Goal: Check status: Check status

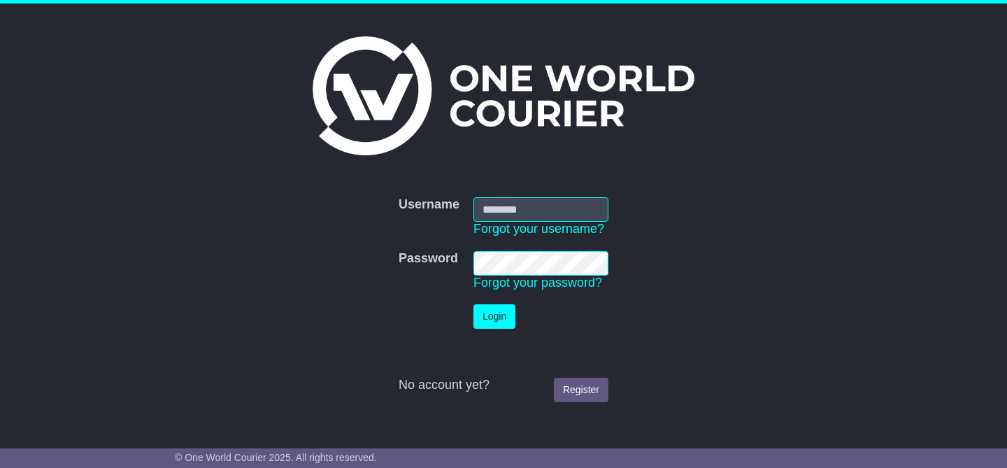
click at [536, 204] on input "Username" at bounding box center [541, 209] width 135 height 24
type input "**********"
click button "Login" at bounding box center [495, 316] width 42 height 24
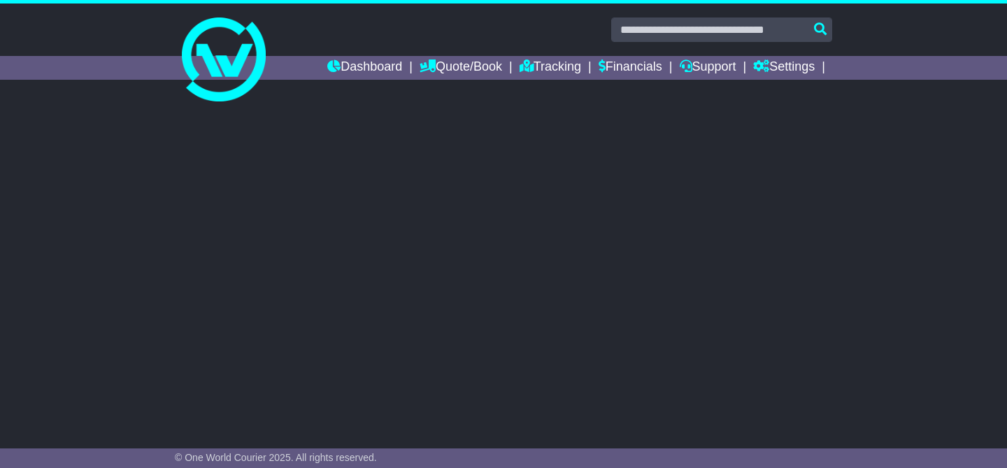
select select "**"
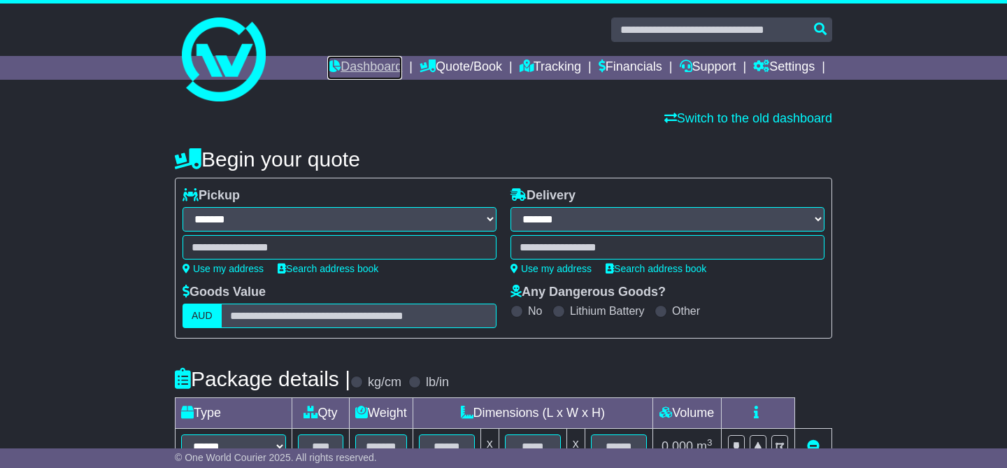
click at [351, 66] on link "Dashboard" at bounding box center [364, 68] width 75 height 24
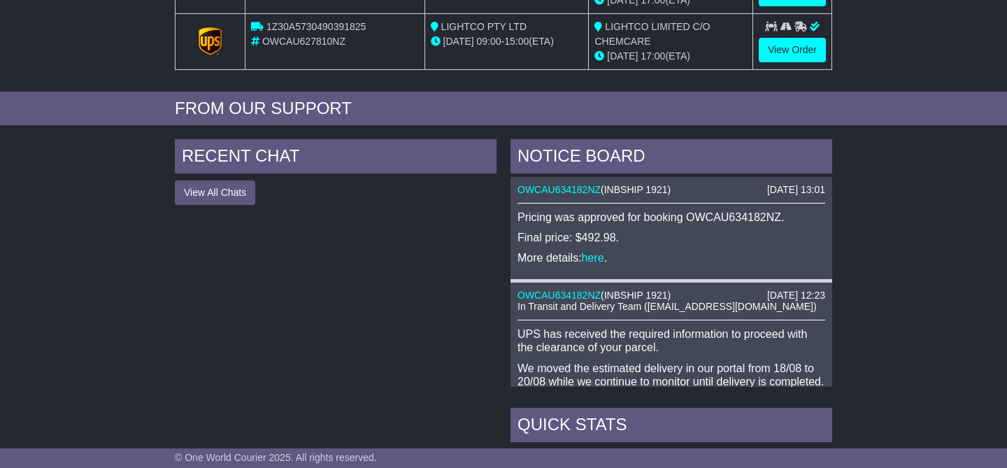
scroll to position [465, 0]
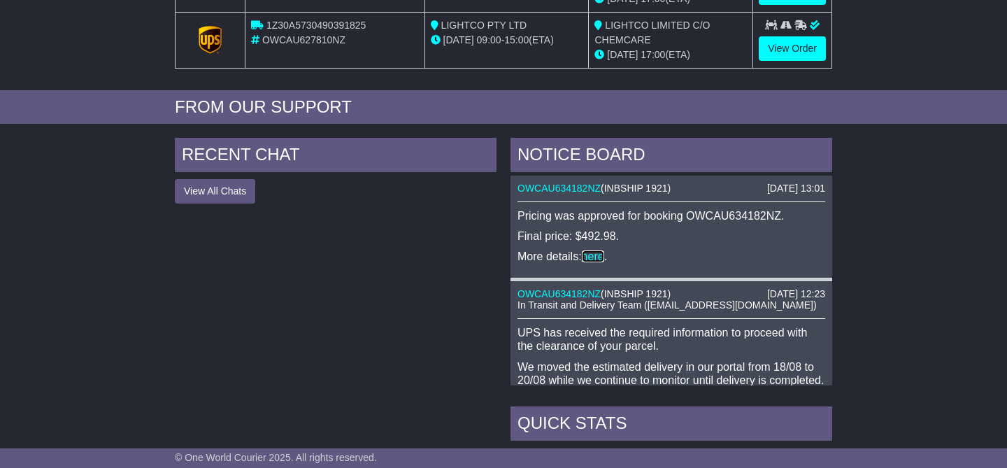
click at [597, 260] on link "here" at bounding box center [593, 256] width 22 height 12
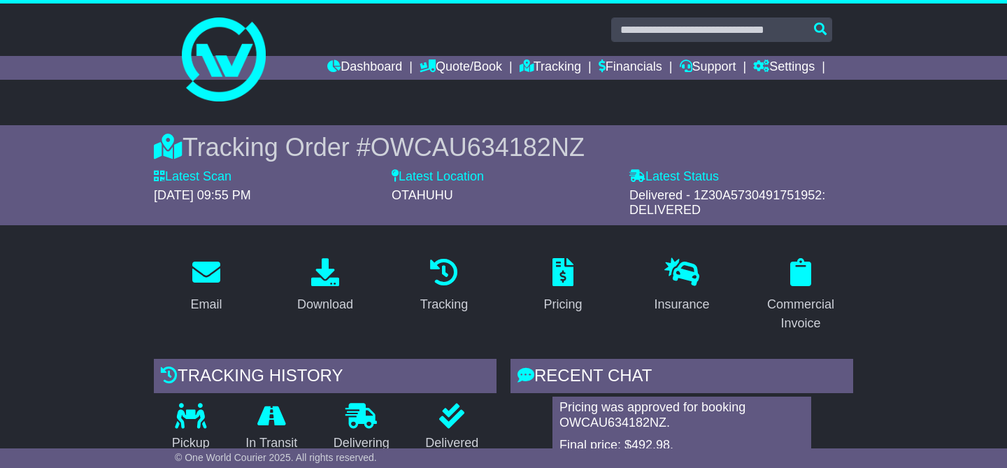
click at [780, 308] on div "Commercial Invoice" at bounding box center [801, 314] width 87 height 38
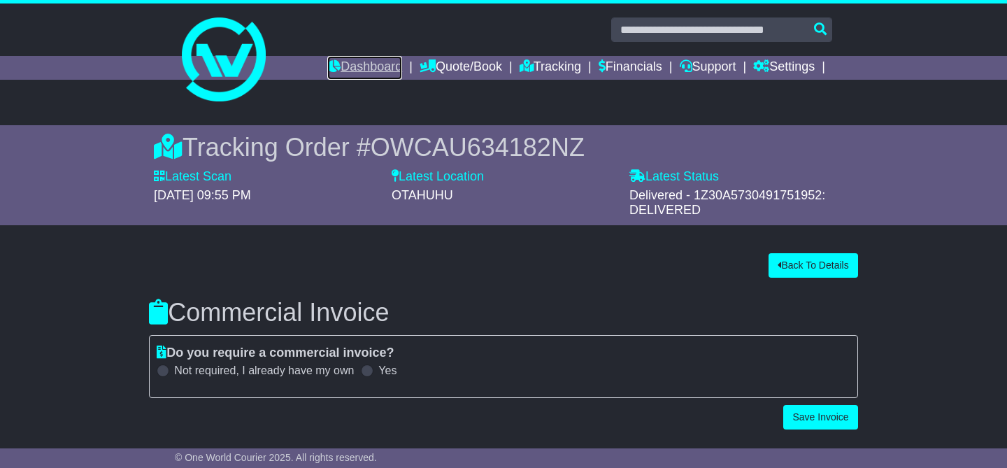
click at [385, 65] on link "Dashboard" at bounding box center [364, 68] width 75 height 24
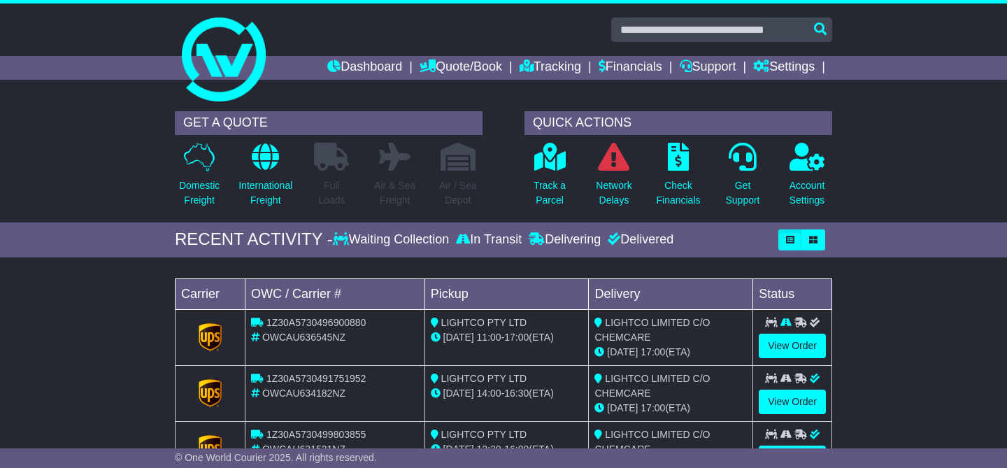
click at [907, 352] on div "Loading... No bookings found Carrier OWC / Carrier # Pickup Delivery Status 1Z3…" at bounding box center [503, 409] width 1007 height 291
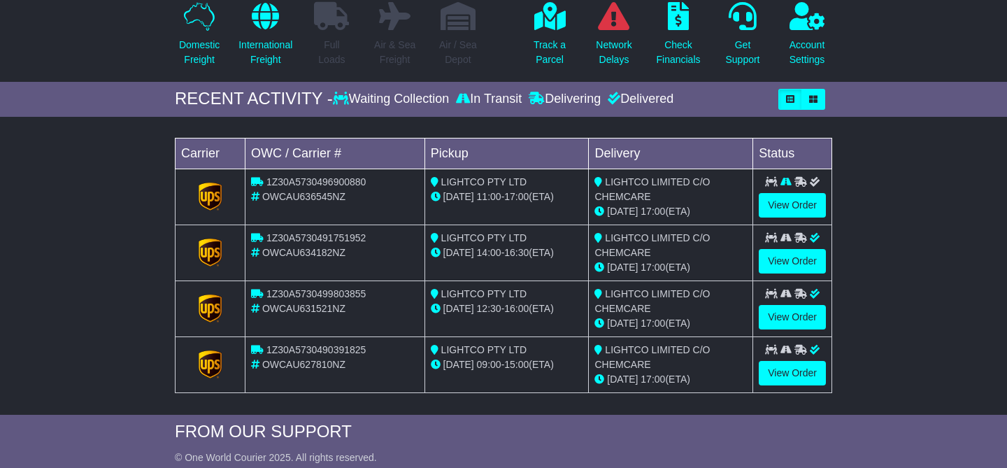
scroll to position [143, 0]
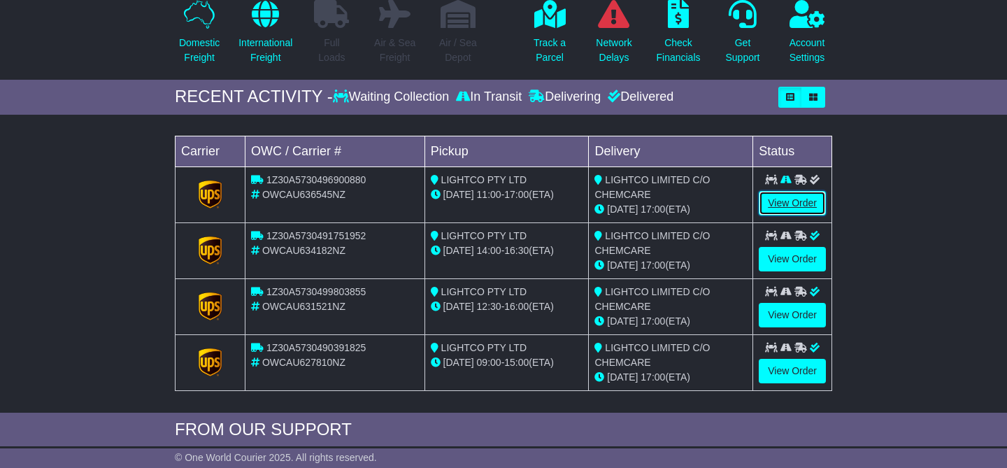
click at [788, 201] on link "View Order" at bounding box center [792, 203] width 67 height 24
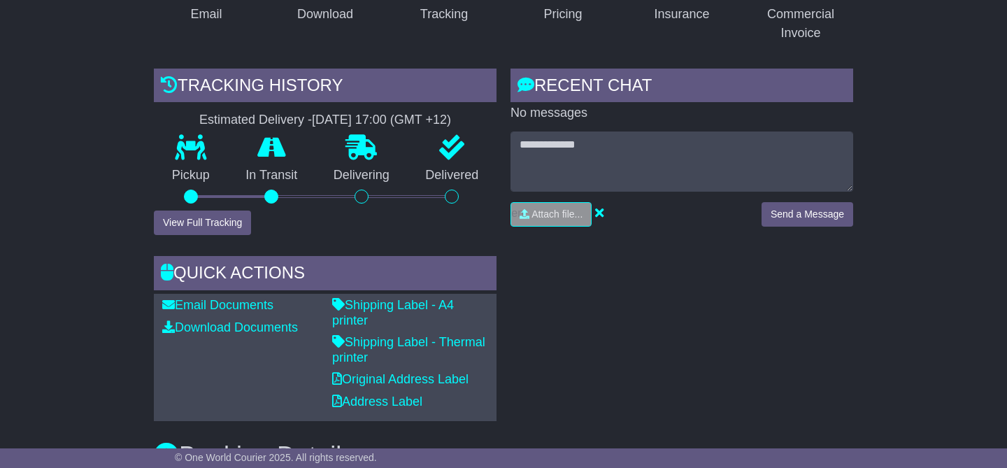
scroll to position [313, 0]
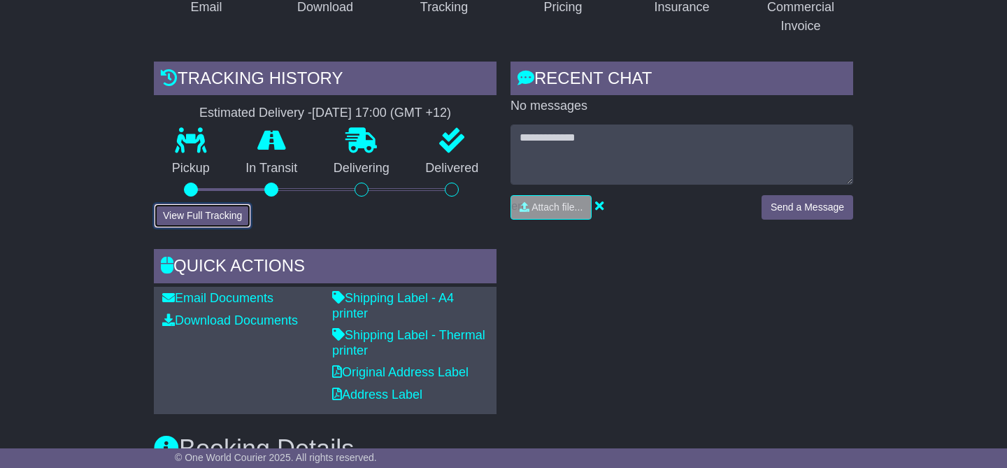
click at [219, 211] on button "View Full Tracking" at bounding box center [202, 216] width 97 height 24
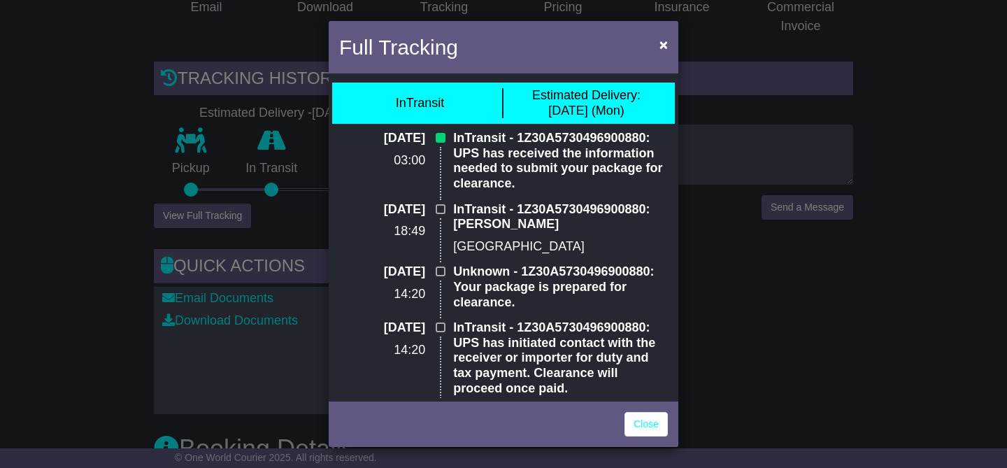
scroll to position [0, 0]
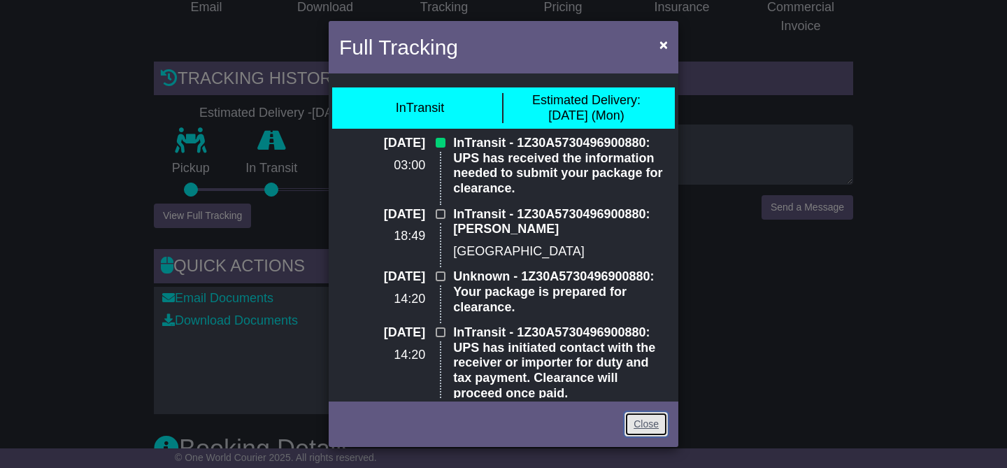
click at [648, 424] on link "Close" at bounding box center [646, 424] width 43 height 24
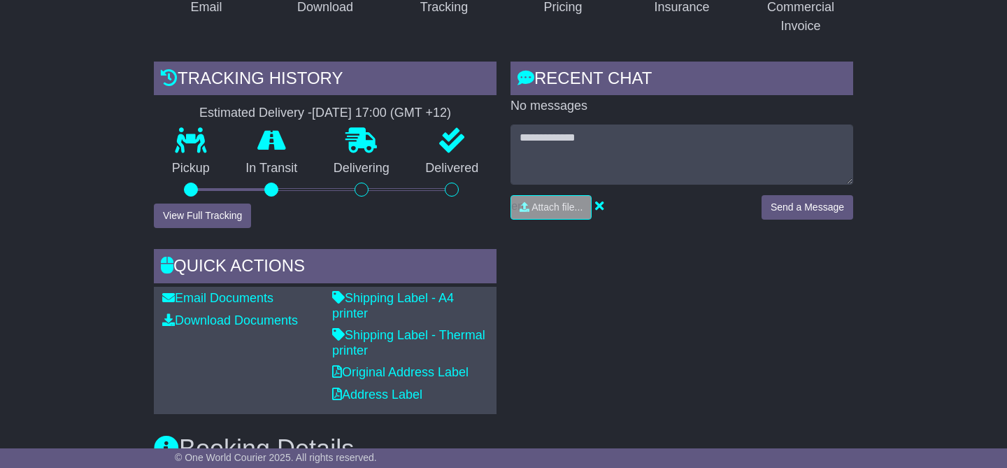
click at [746, 383] on div "RECENT CHAT Loading... No messages Attach file..." at bounding box center [682, 238] width 357 height 353
